Goal: Task Accomplishment & Management: Manage account settings

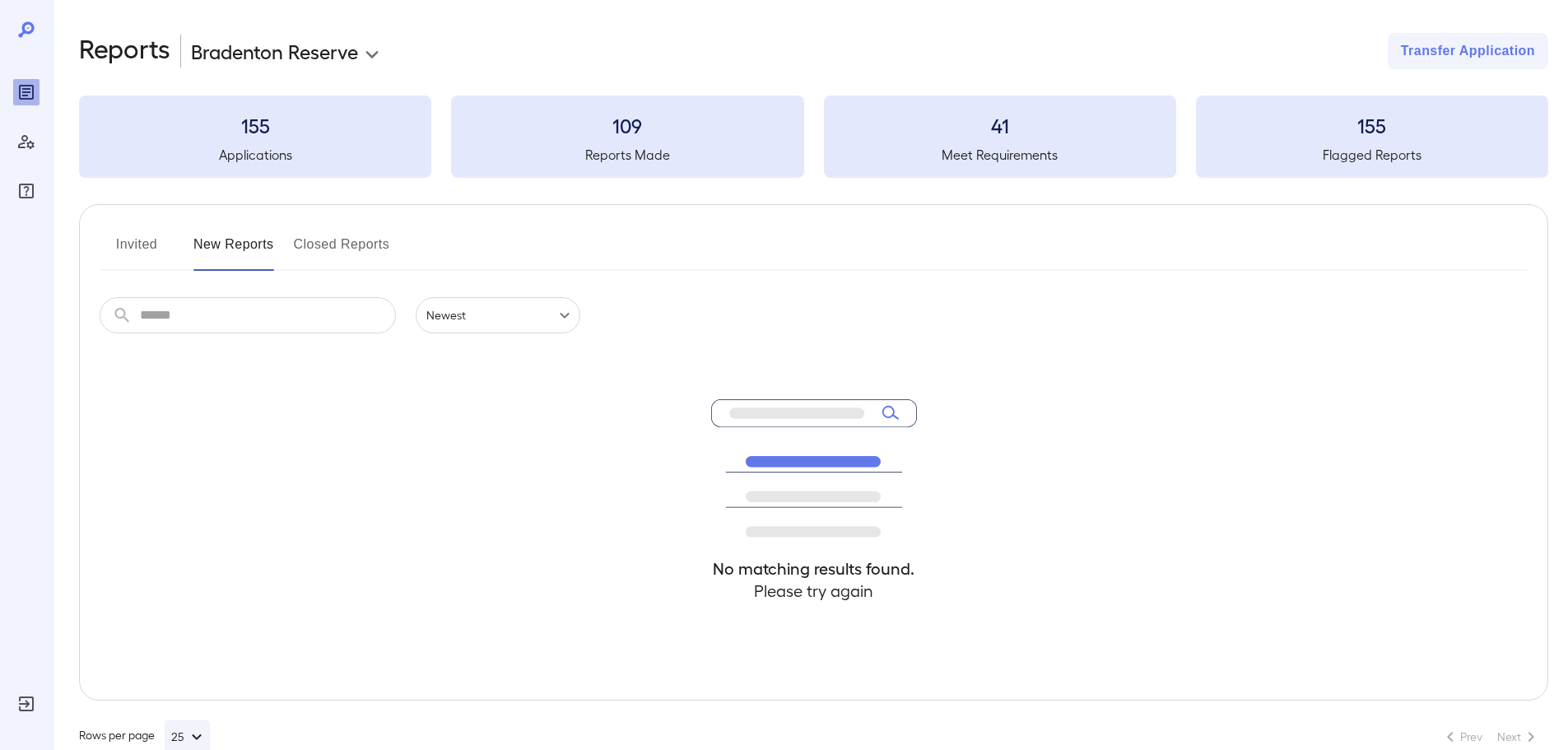
click at [143, 251] on button "Invited" at bounding box center [136, 250] width 74 height 39
click at [258, 246] on button "New Reports" at bounding box center [234, 250] width 81 height 39
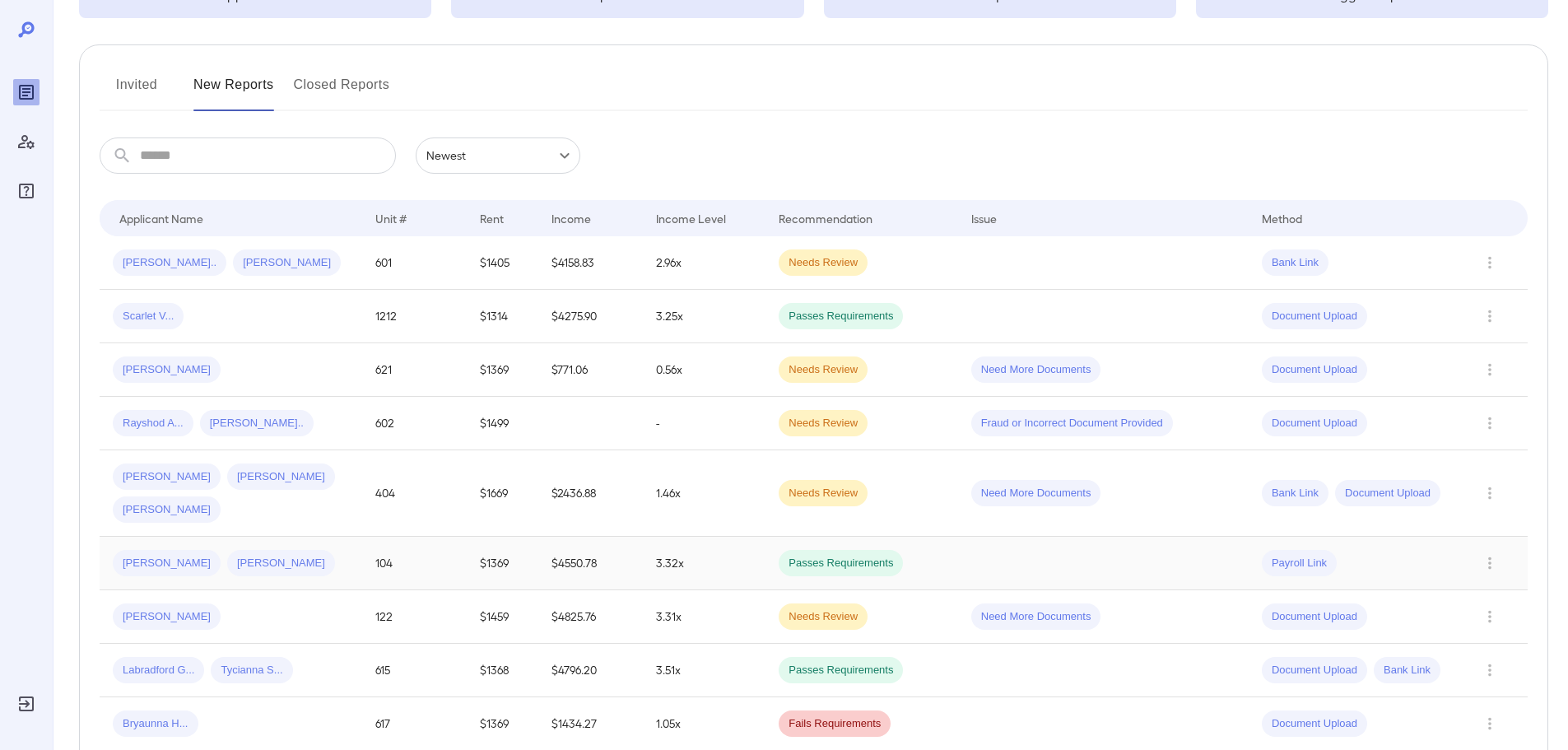
scroll to position [165, 0]
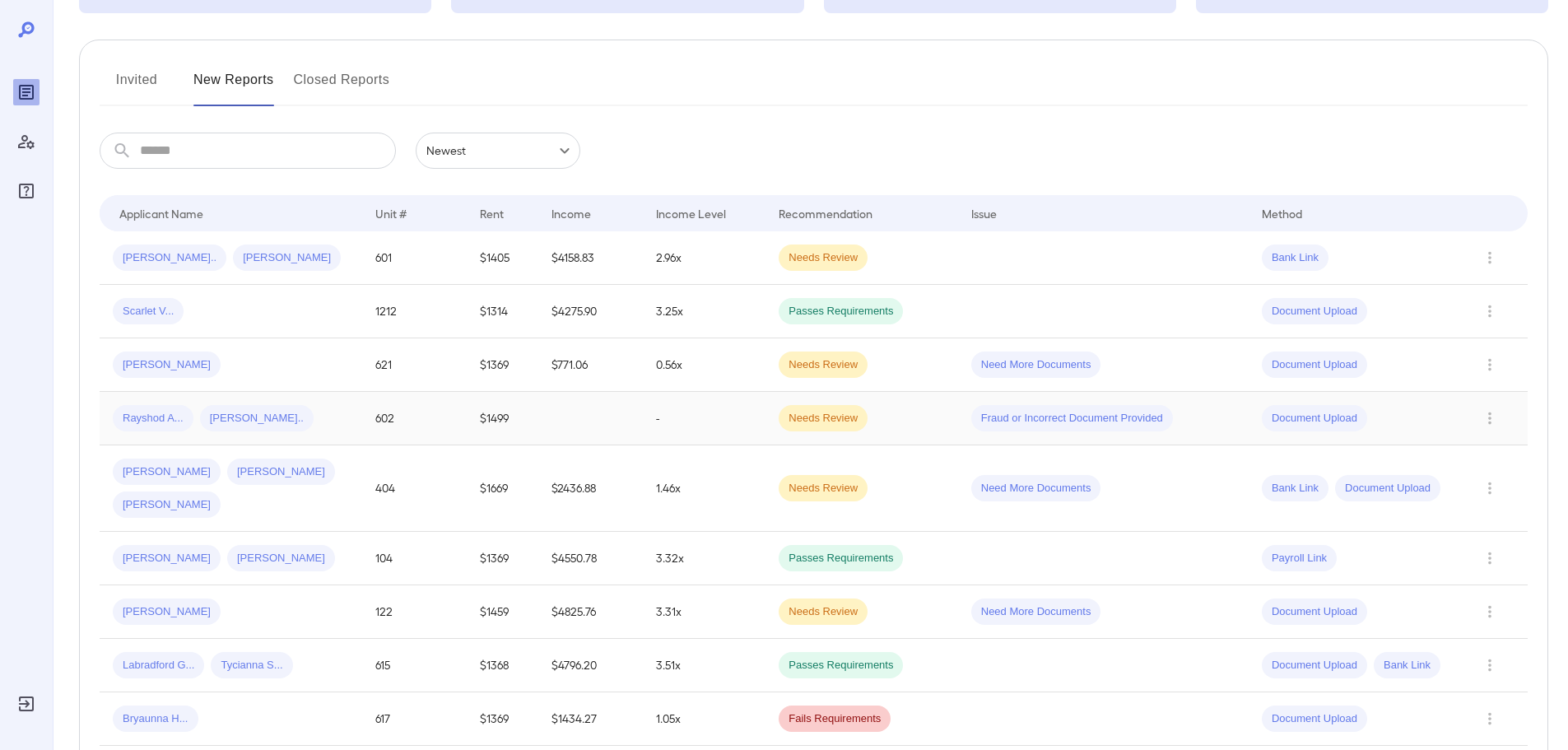
click at [1209, 427] on td "Fraud or Incorrect Document Provided" at bounding box center [1103, 419] width 291 height 54
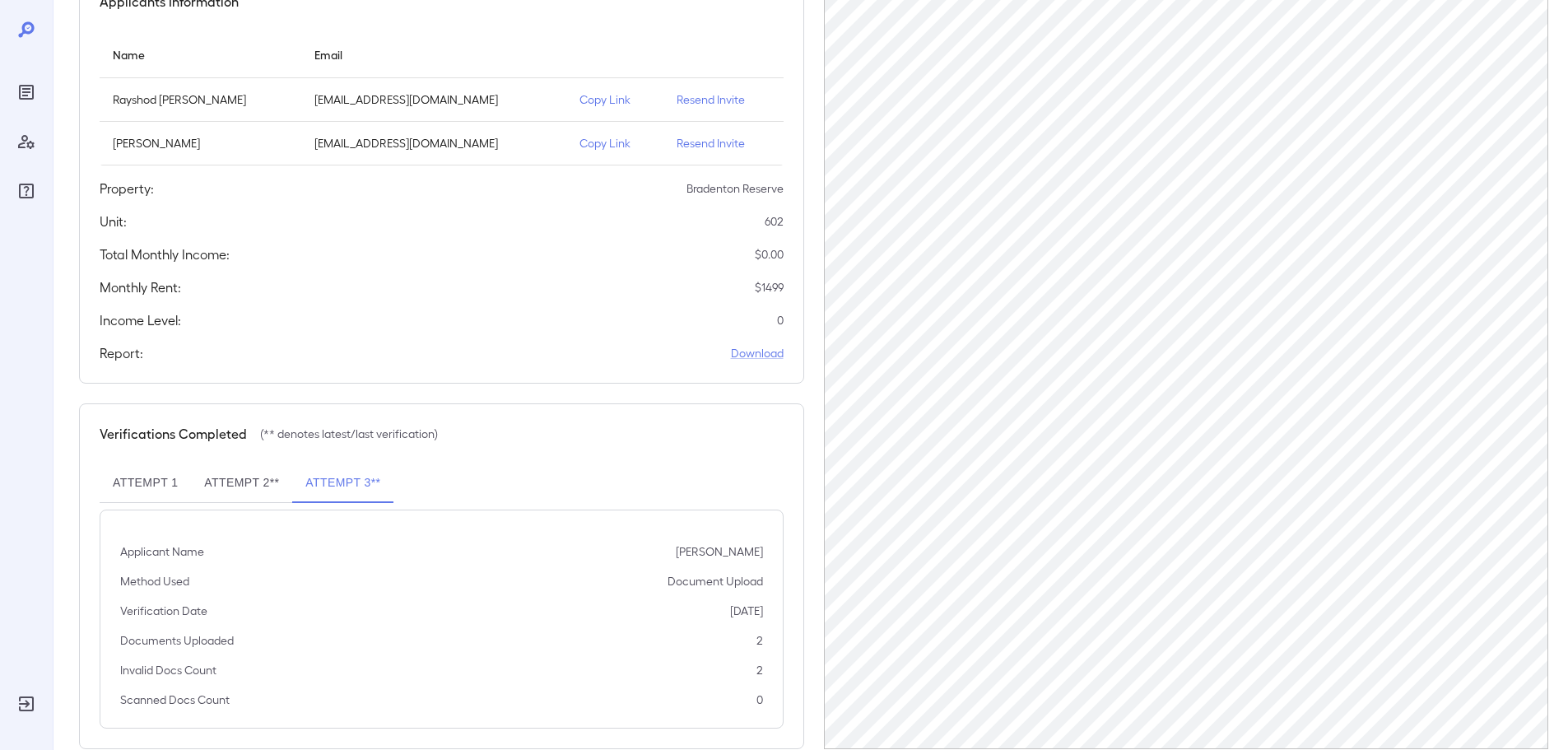
scroll to position [209, 0]
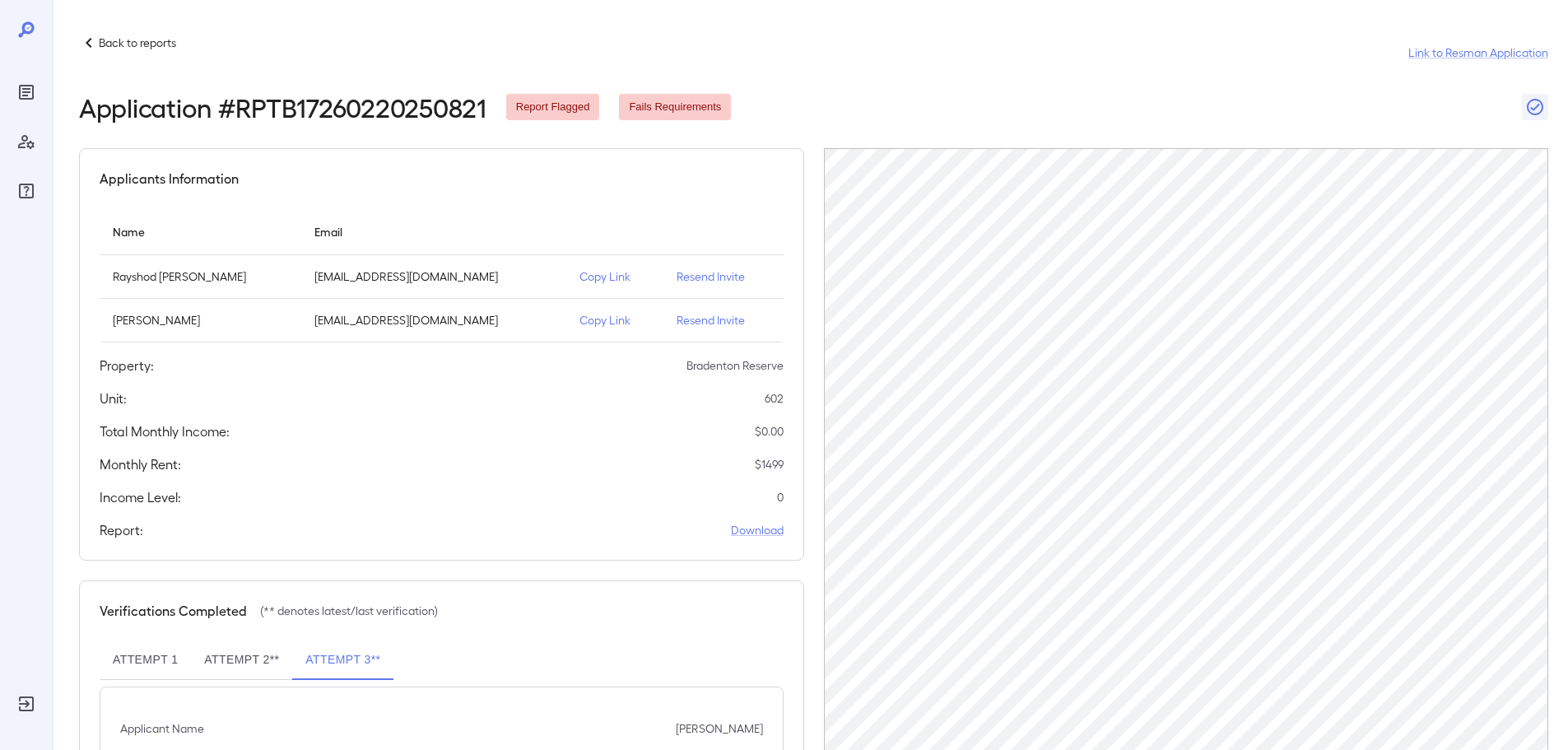
click at [596, 316] on p "Copy Link" at bounding box center [615, 320] width 71 height 16
click at [27, 83] on icon "Reports" at bounding box center [26, 92] width 20 height 20
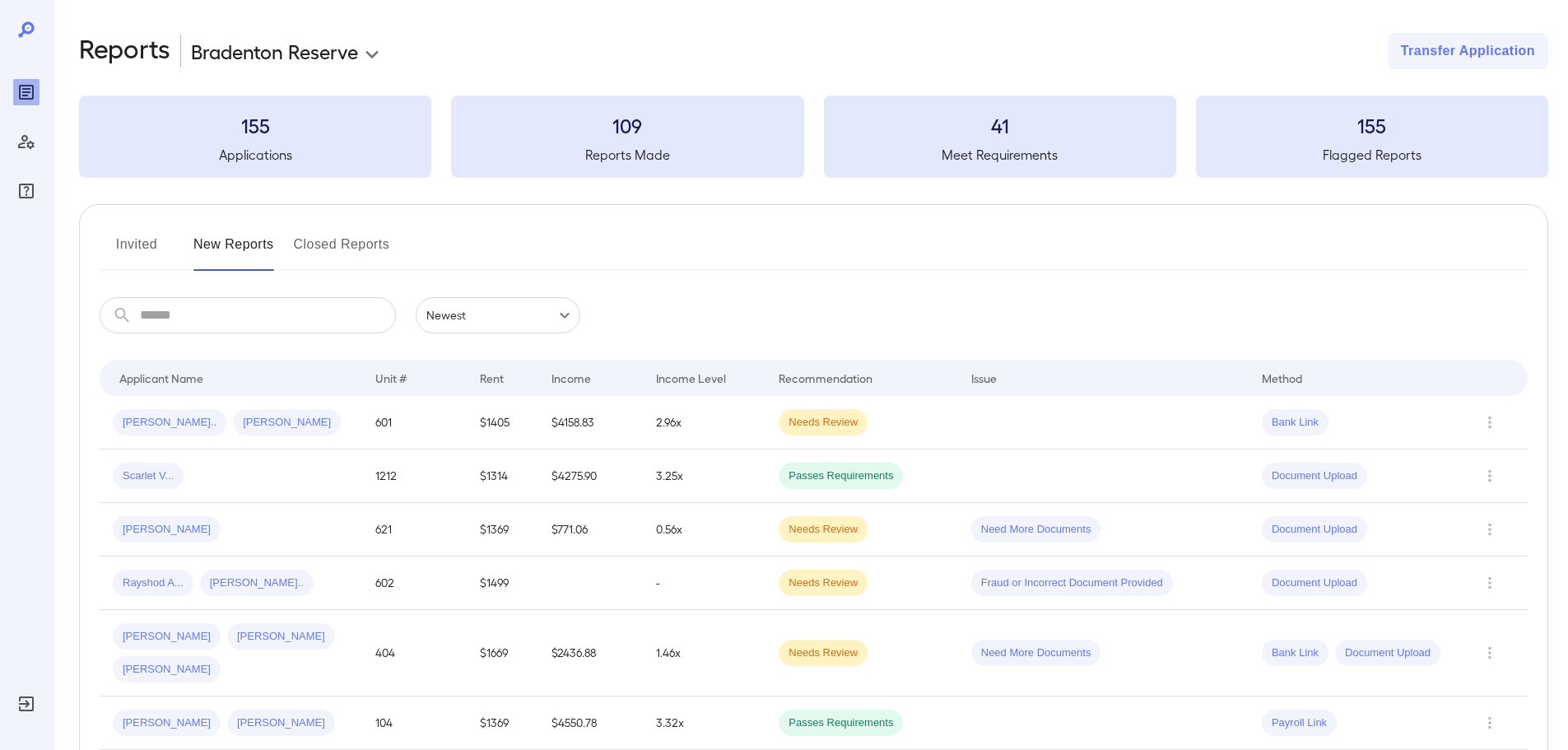
click at [137, 269] on button "Invited" at bounding box center [136, 250] width 74 height 39
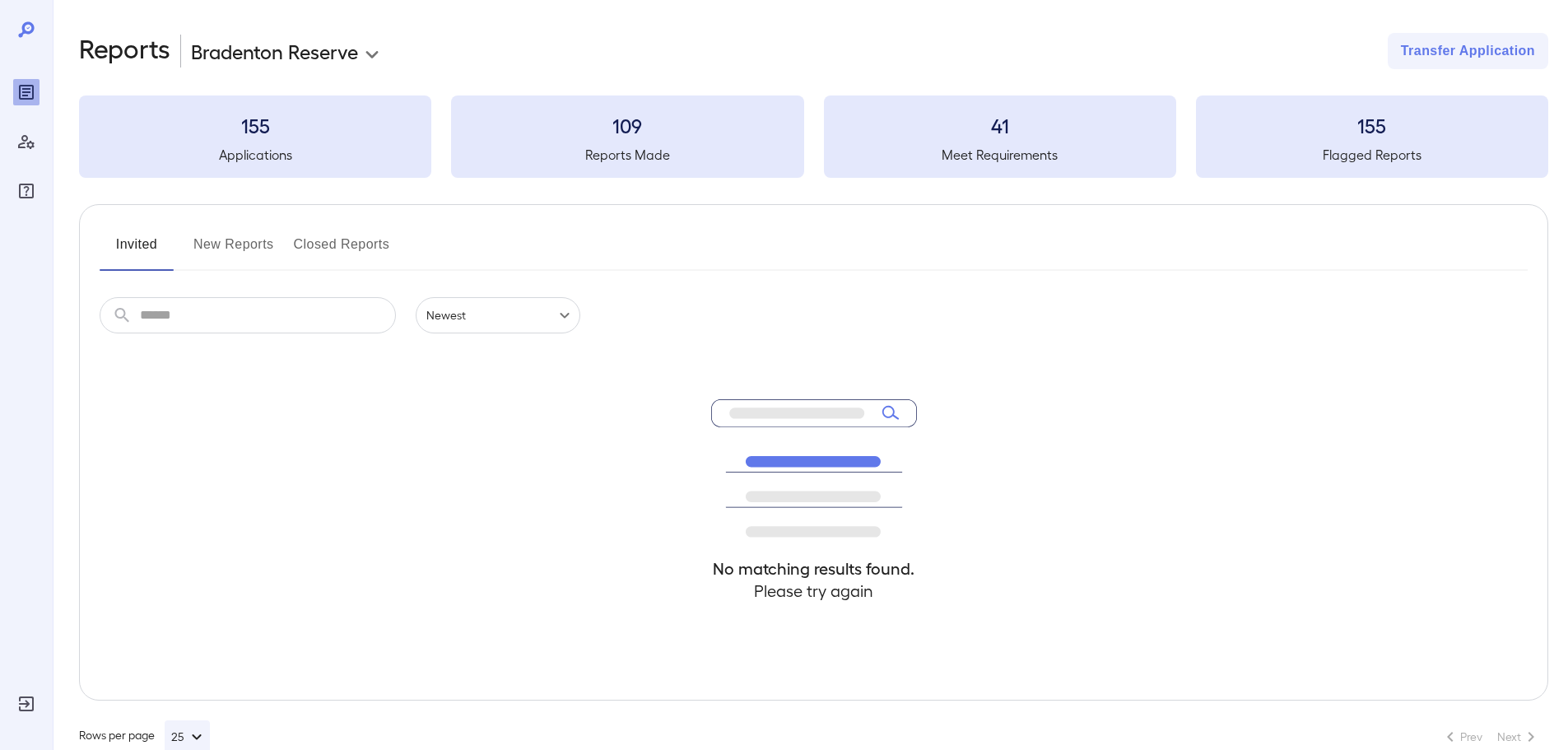
click at [217, 241] on button "New Reports" at bounding box center [234, 250] width 81 height 39
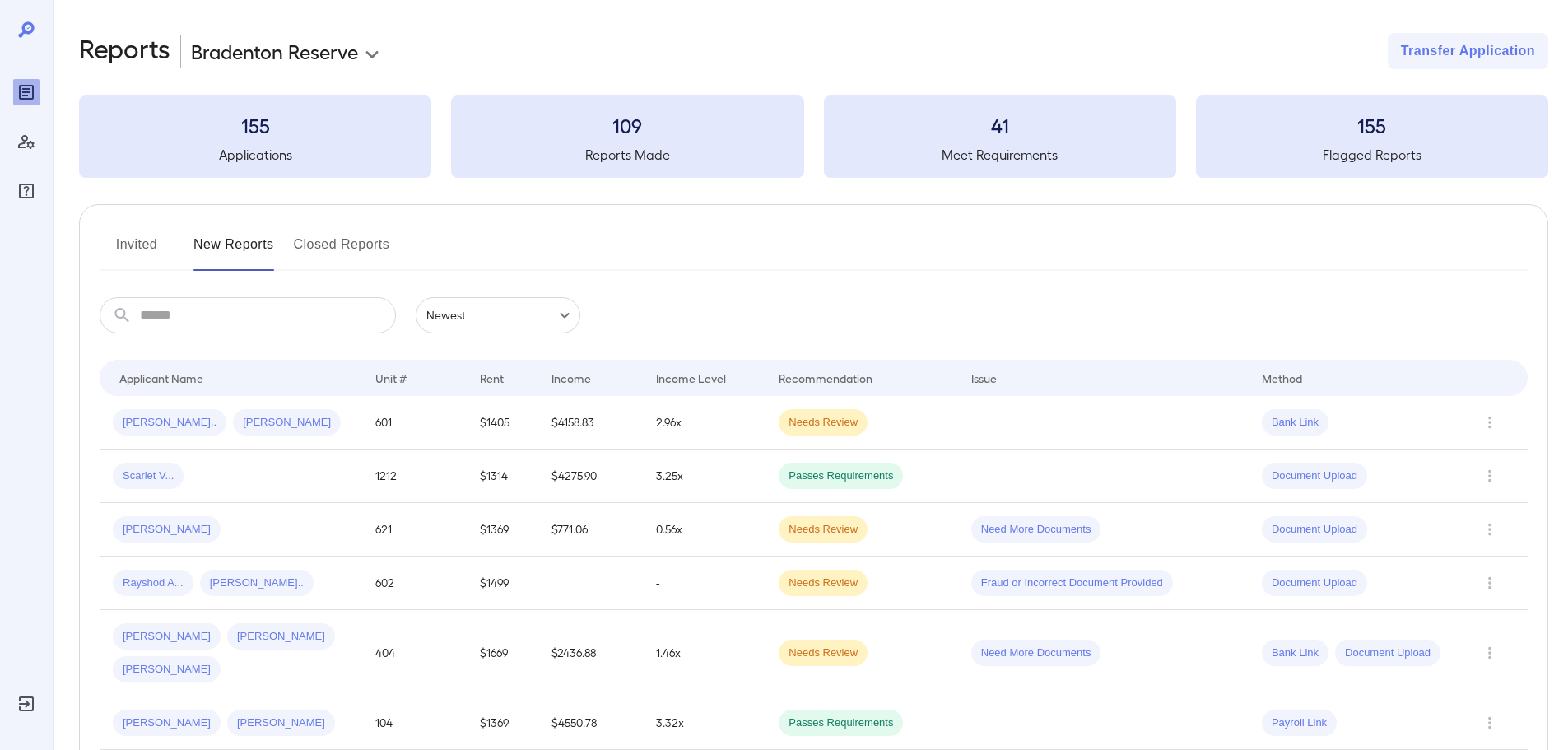
click at [151, 245] on button "Invited" at bounding box center [136, 250] width 74 height 39
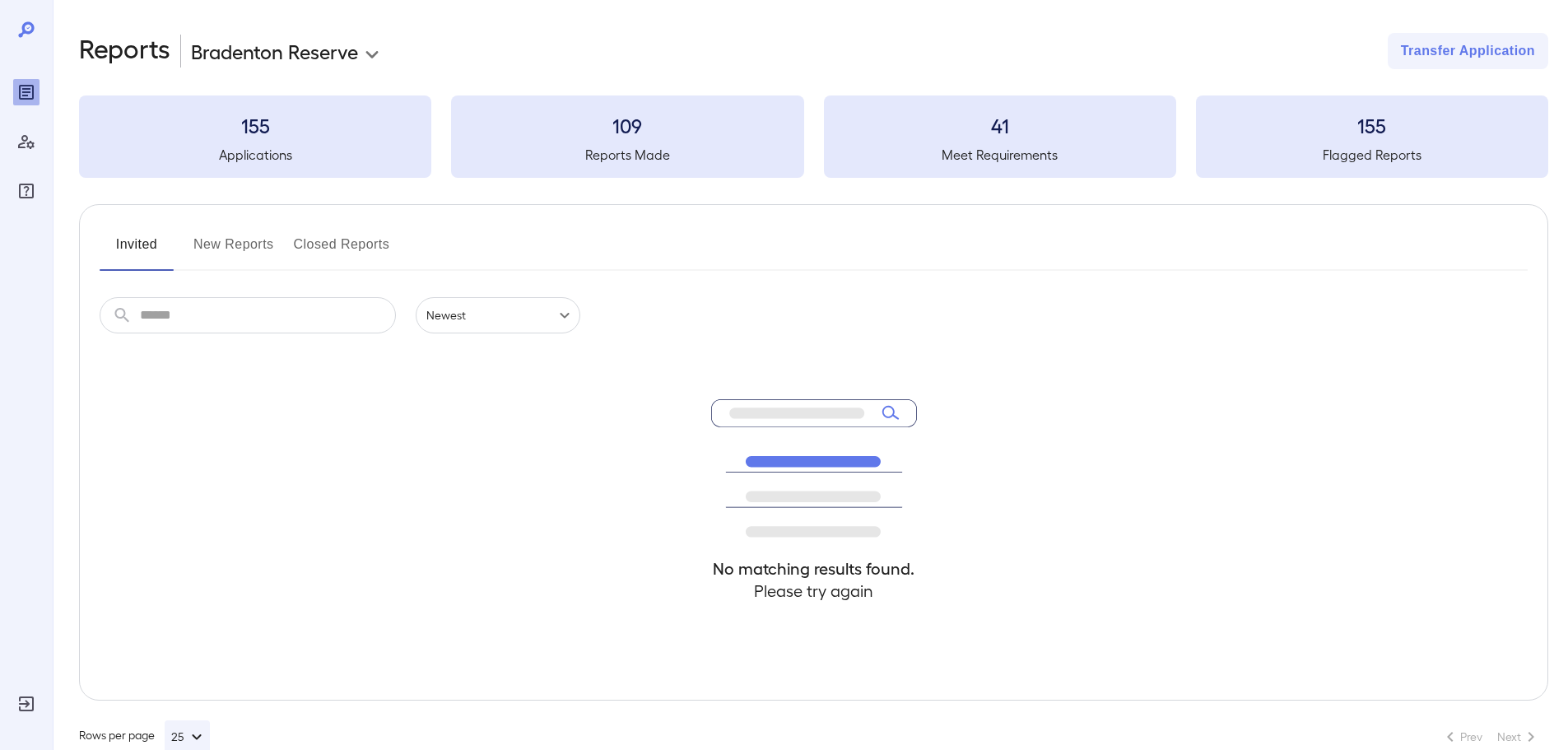
click at [225, 243] on button "New Reports" at bounding box center [234, 250] width 81 height 39
